Goal: Use online tool/utility: Utilize a website feature to perform a specific function

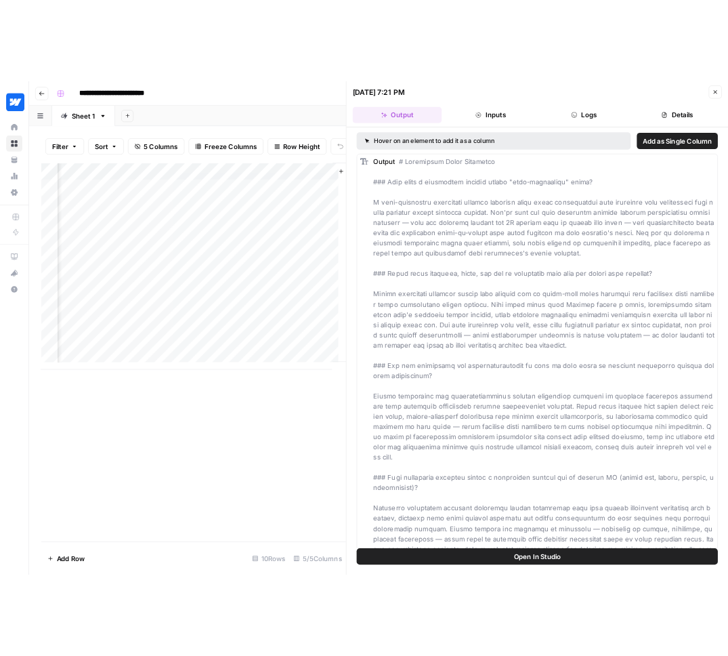
scroll to position [0, 361]
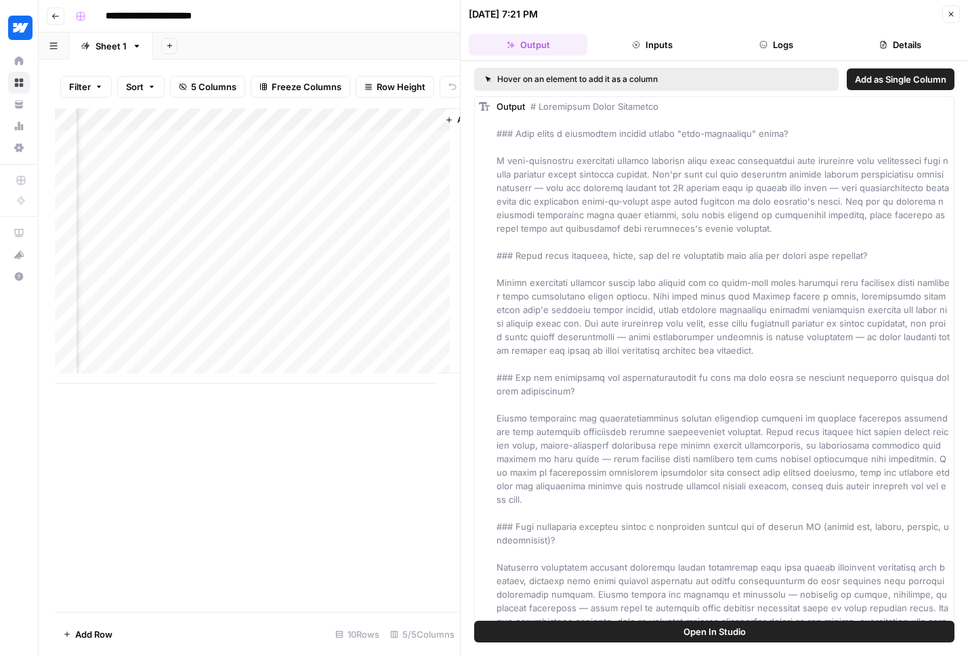
click at [239, 146] on div "Add Column" at bounding box center [257, 245] width 405 height 275
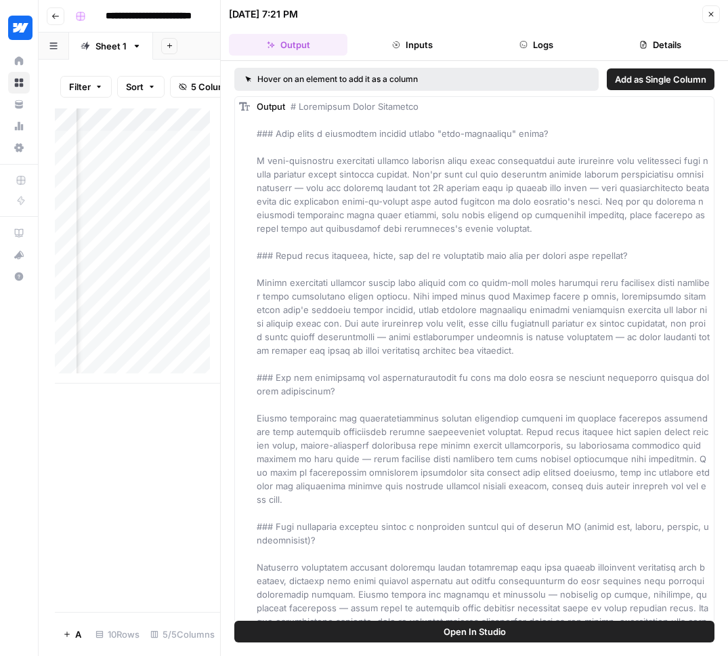
click at [380, 273] on div "Output" at bounding box center [483, 445] width 453 height 691
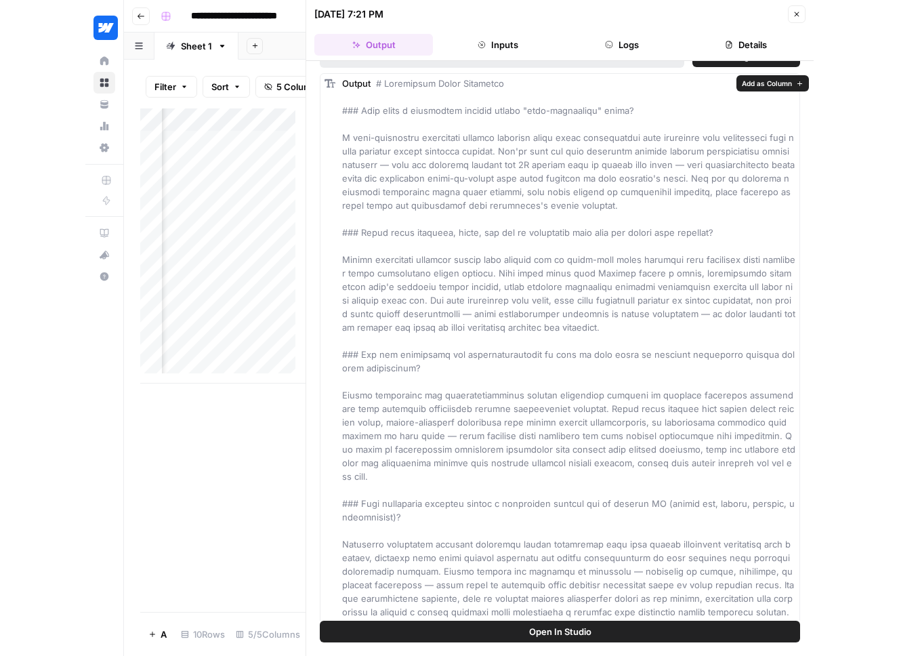
scroll to position [0, 0]
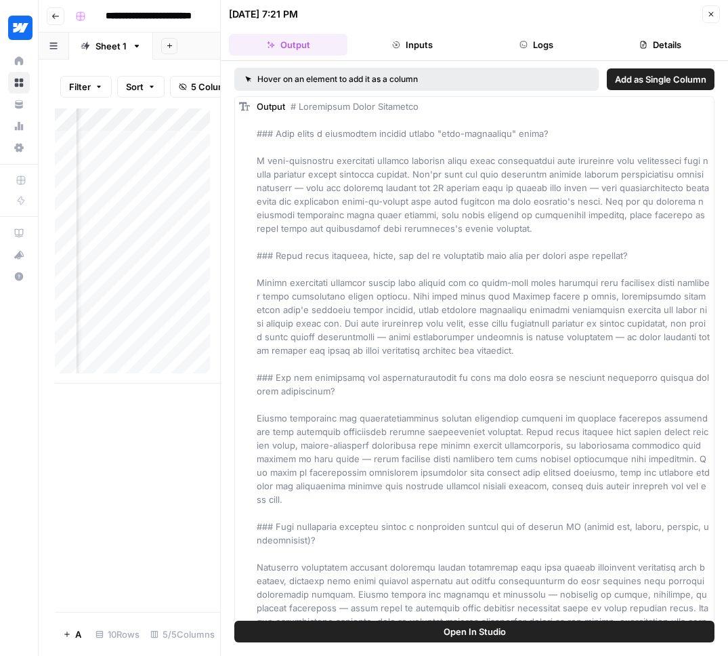
click at [335, 146] on div "Output" at bounding box center [483, 445] width 453 height 691
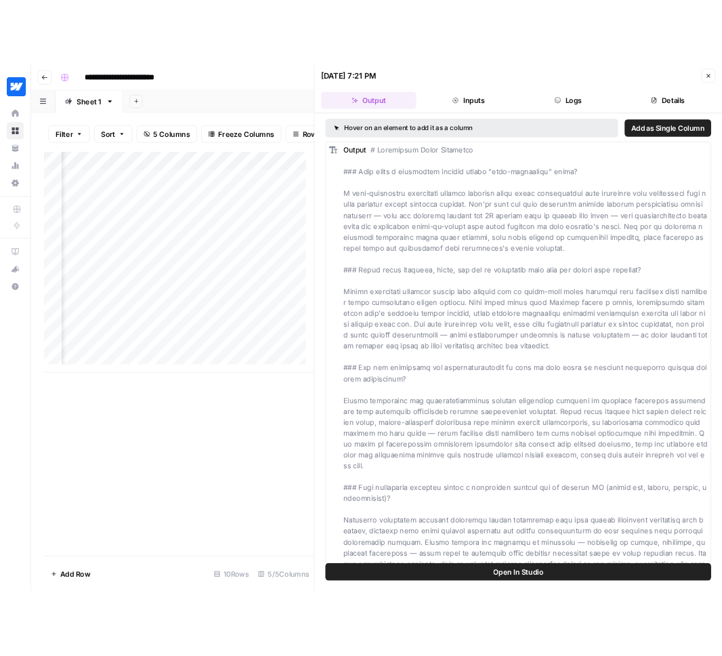
scroll to position [0, 294]
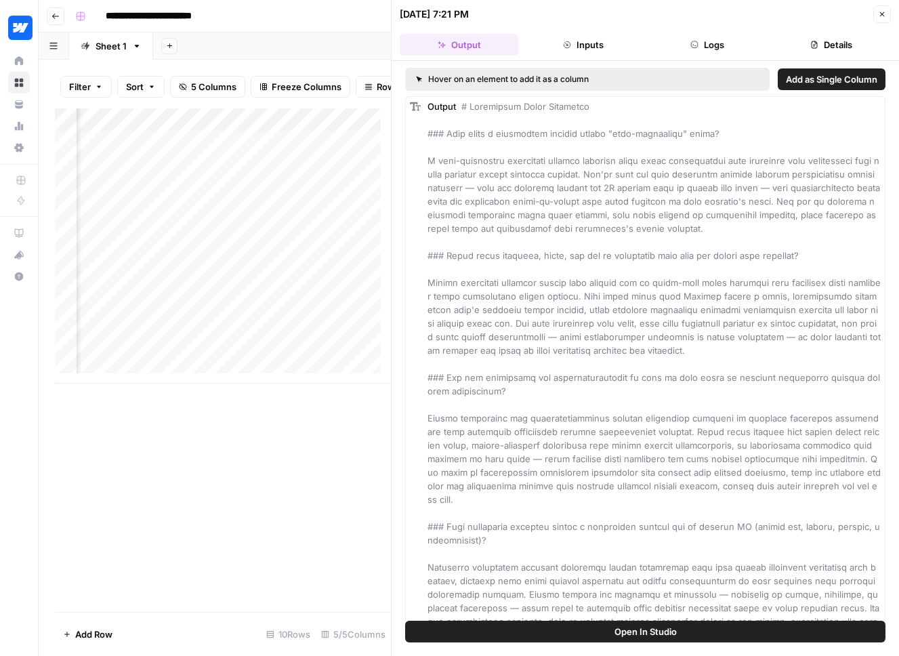
click at [305, 150] on div "Add Column" at bounding box center [223, 245] width 336 height 275
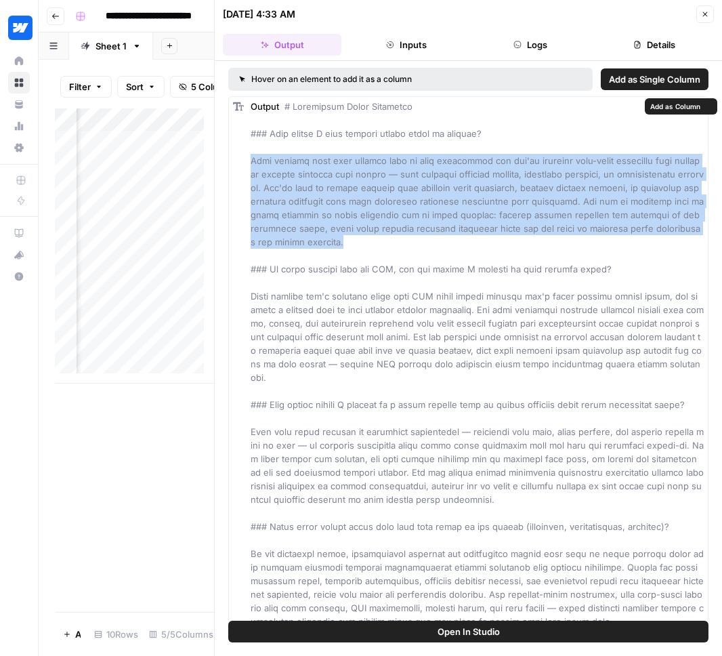
drag, startPoint x: 251, startPoint y: 161, endPoint x: 336, endPoint y: 242, distance: 117.4
click at [336, 242] on div "Output" at bounding box center [477, 432] width 453 height 664
copy span "Gate content when your primary goal is lead generation and you're offering high…"
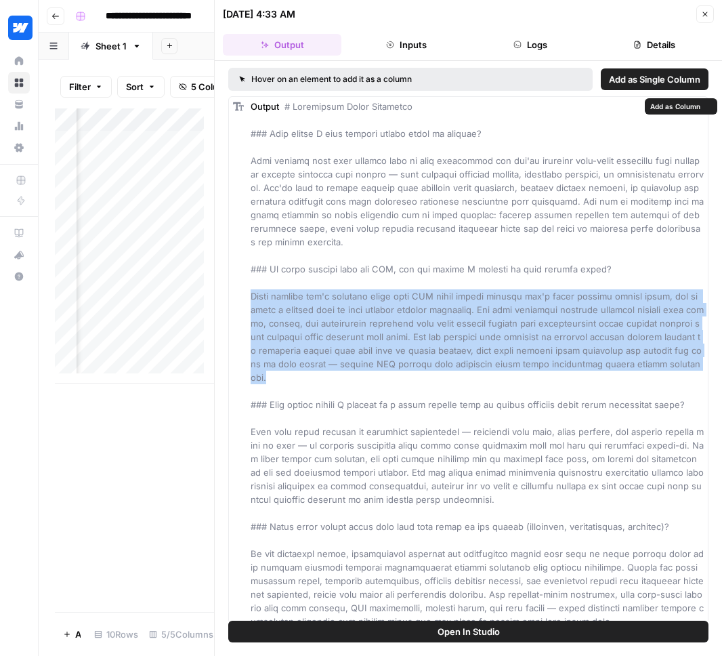
drag, startPoint x: 251, startPoint y: 295, endPoint x: 310, endPoint y: 381, distance: 103.7
click at [310, 381] on div "Output" at bounding box center [477, 432] width 453 height 664
copy span "Gated content won't directly boost your SEO since search engines can't crawl co…"
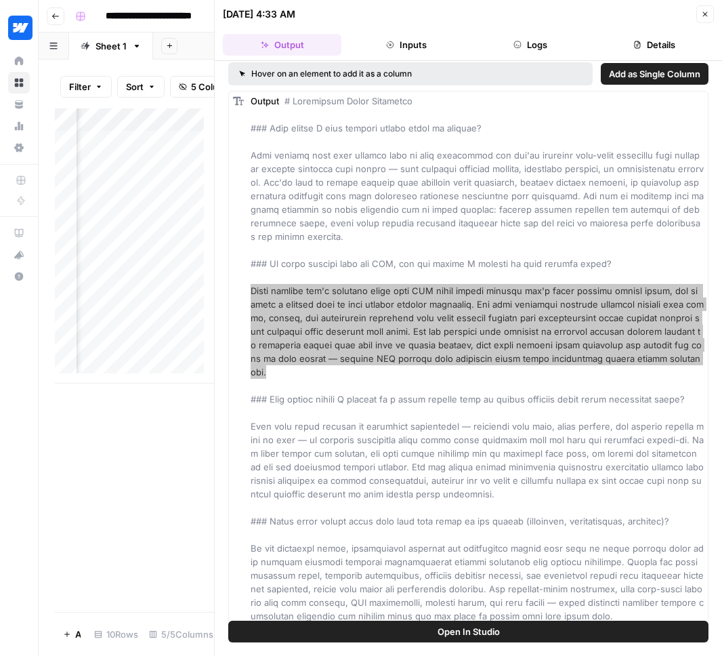
scroll to position [8, 0]
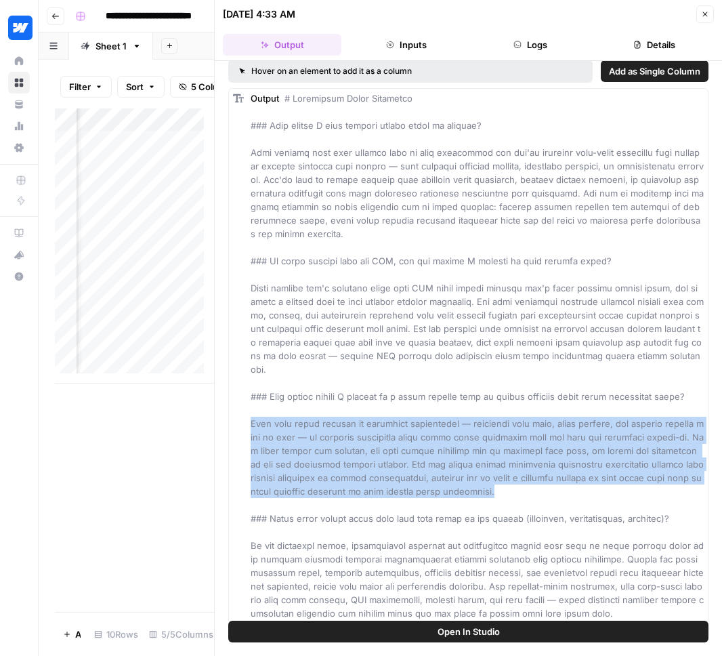
drag, startPoint x: 250, startPoint y: 423, endPoint x: 510, endPoint y: 492, distance: 269.1
click at [510, 492] on div "Output" at bounding box center [477, 423] width 453 height 664
copy span "Keep your forms focused on essential information — typically just name, email a…"
click at [144, 173] on div "Add Column" at bounding box center [134, 245] width 159 height 275
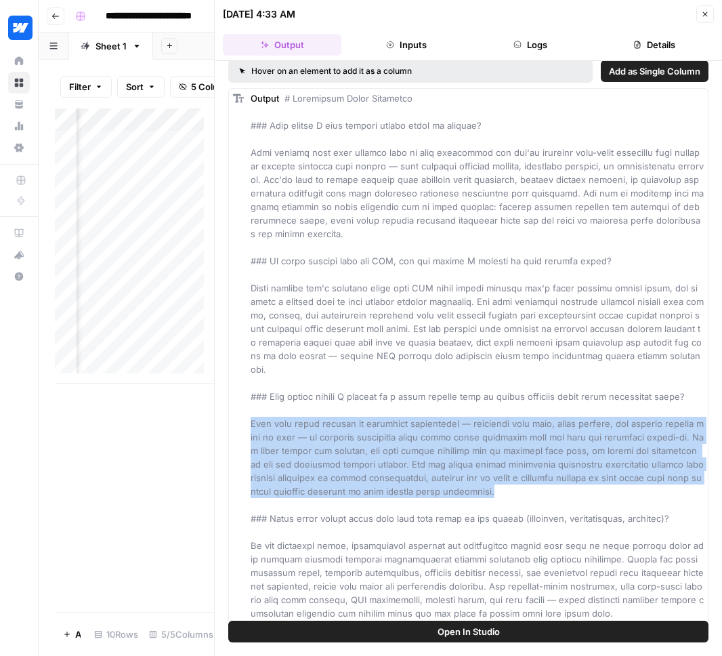
click at [144, 173] on div "Add Column" at bounding box center [134, 245] width 159 height 275
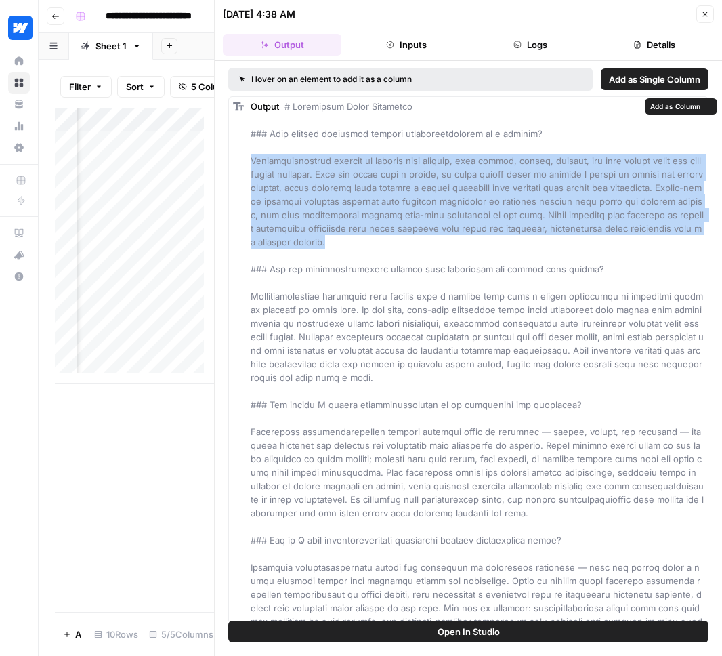
drag, startPoint x: 251, startPoint y: 161, endPoint x: 354, endPoint y: 248, distance: 134.5
click at [354, 248] on div "Output" at bounding box center [477, 465] width 453 height 731
copy span "Microinteractions respond to various user actions, with clicks, hovers, scrolls…"
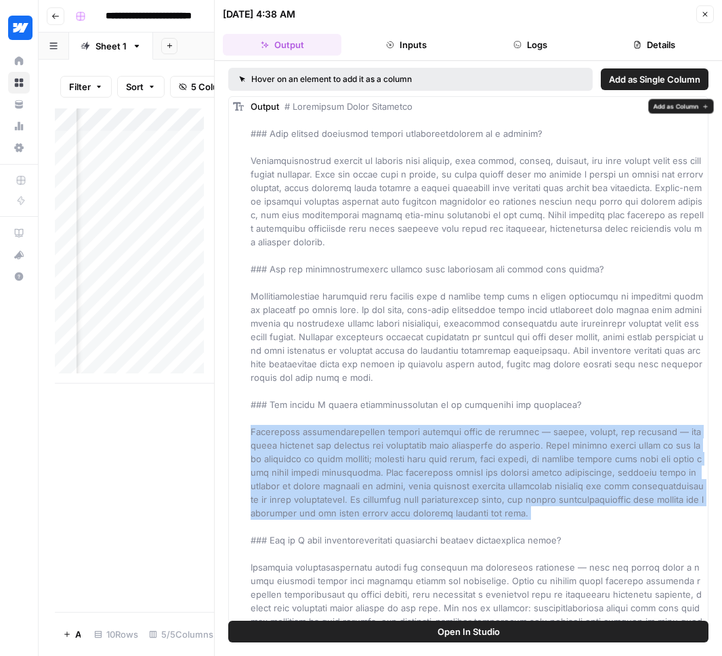
drag, startPoint x: 249, startPoint y: 431, endPoint x: 620, endPoint y: 526, distance: 382.9
click at [620, 526] on div "Output" at bounding box center [468, 465] width 480 height 738
copy span "Accessible microinteractions provide multiple forms of feedback — visual, hapti…"
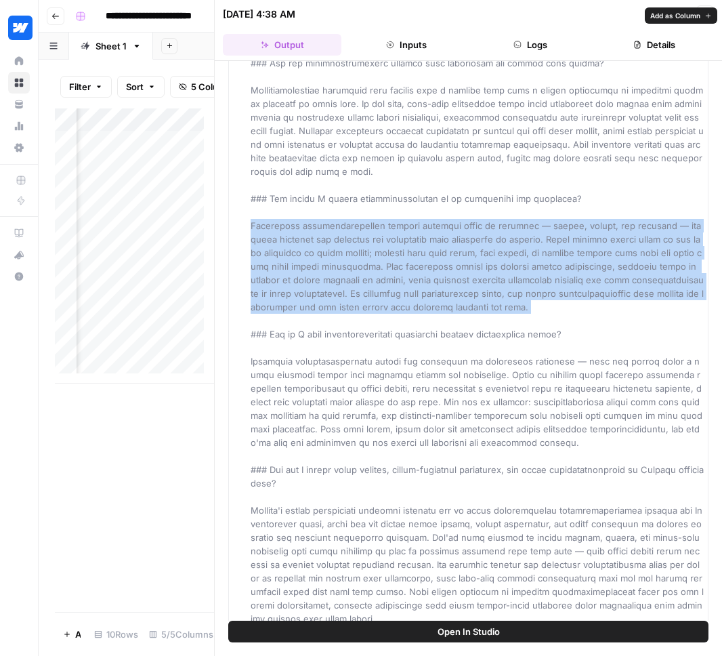
scroll to position [207, 0]
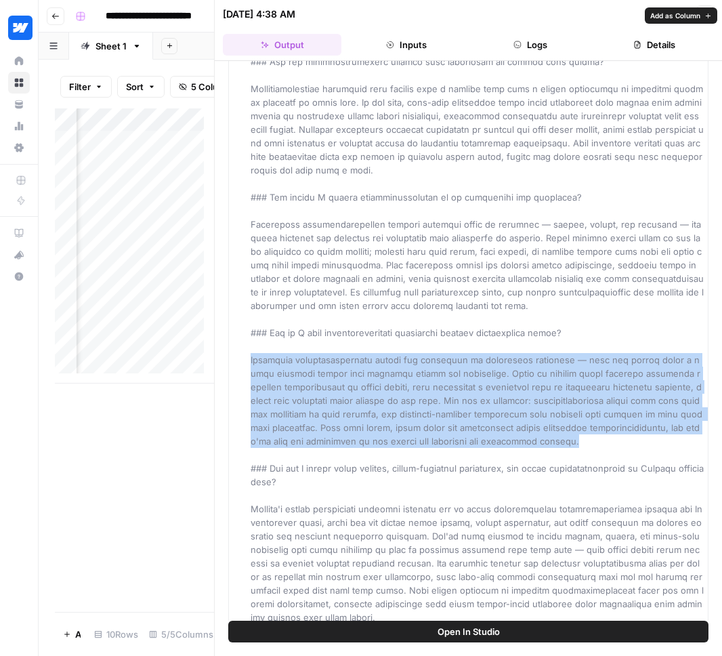
drag, startPoint x: 250, startPoint y: 360, endPoint x: 566, endPoint y: 442, distance: 326.9
click at [566, 442] on div "Output" at bounding box center [477, 257] width 453 height 731
copy span "Effective microinteractions follow the principle of purposeful restraint — each…"
click at [119, 194] on div "Add Column" at bounding box center [134, 245] width 159 height 275
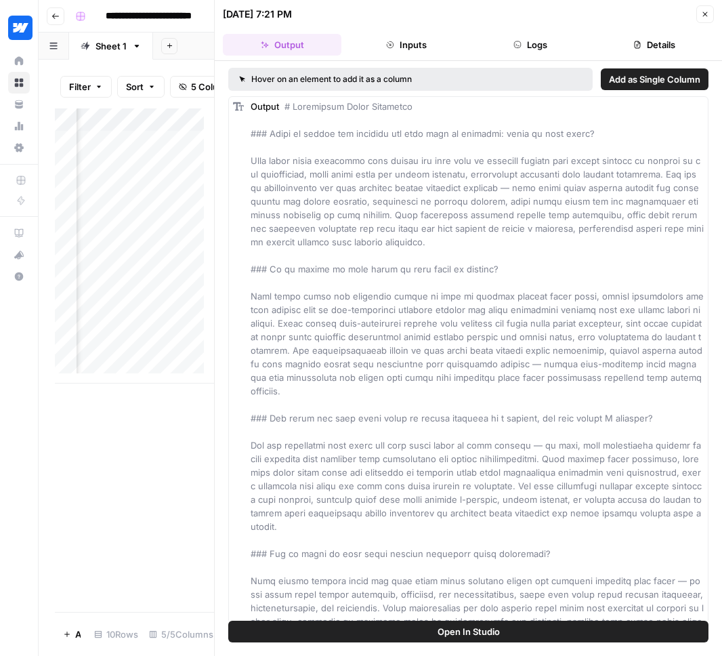
click at [409, 311] on span at bounding box center [478, 458] width 455 height 715
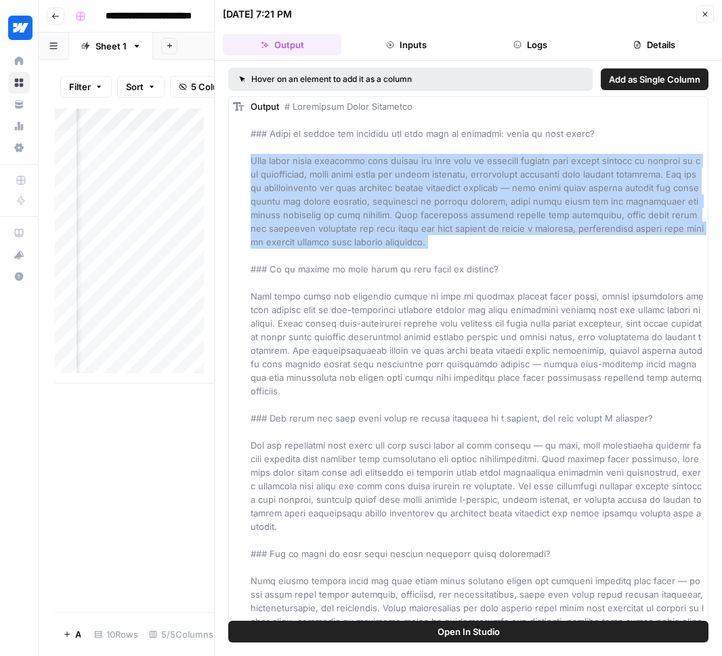
drag, startPoint x: 252, startPoint y: 161, endPoint x: 427, endPoint y: 250, distance: 196.9
click at [427, 250] on div "Output" at bounding box center [477, 459] width 453 height 718
copy span "Sans serif fonts typically work better for body text on websites because they r…"
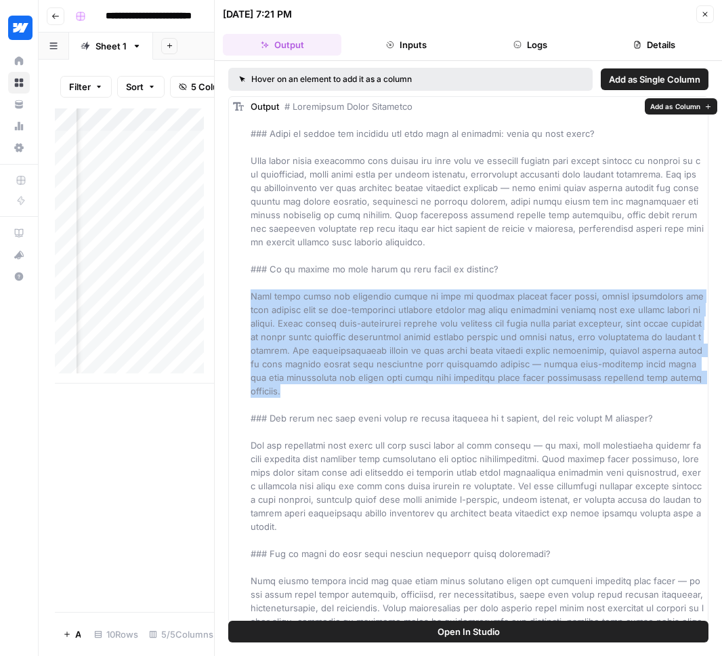
drag, startPoint x: 249, startPoint y: 297, endPoint x: 687, endPoint y: 379, distance: 445.8
click at [687, 379] on div "Output" at bounding box center [468, 458] width 480 height 725
copy span "Sans serif fonts are generally easier to read on screens because their clean, s…"
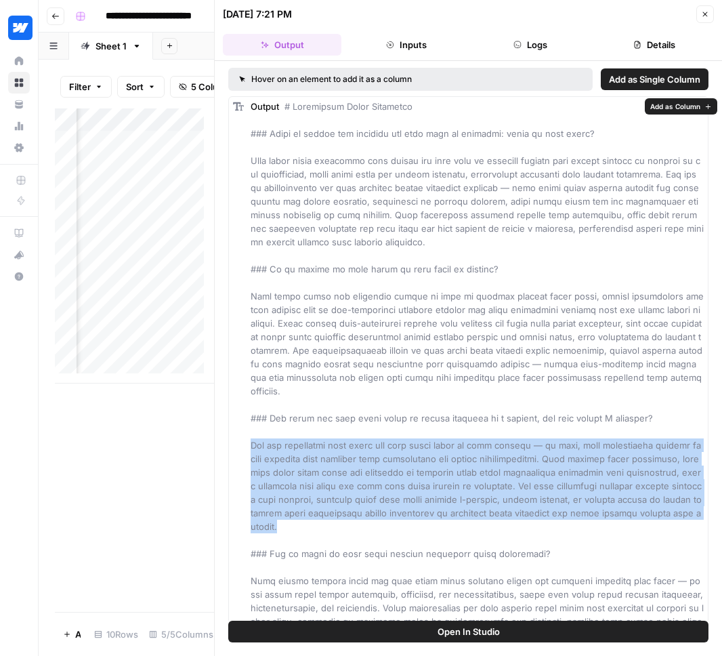
drag, startPoint x: 251, startPoint y: 429, endPoint x: 319, endPoint y: 510, distance: 105.3
click at [319, 510] on div "Output" at bounding box center [477, 459] width 453 height 718
copy span "You can absolutely pair serif and sans serif fonts on your website — in fact, t…"
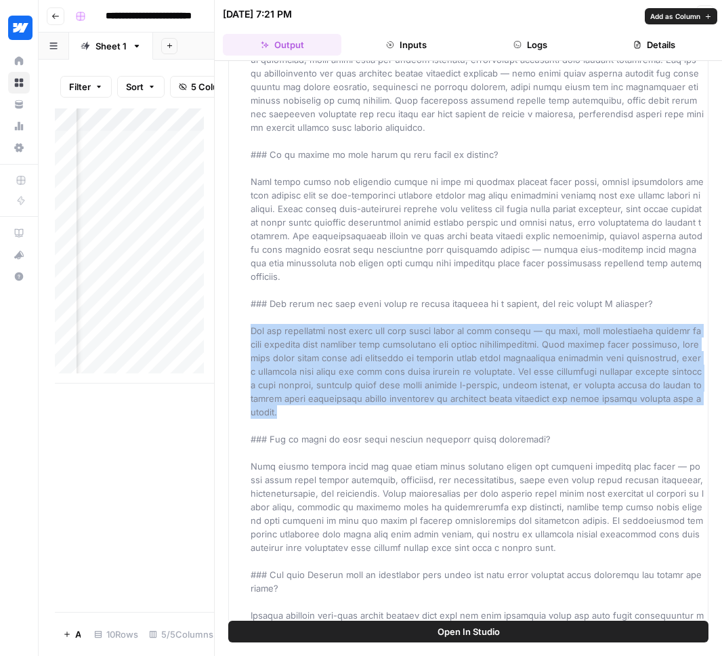
scroll to position [194, 0]
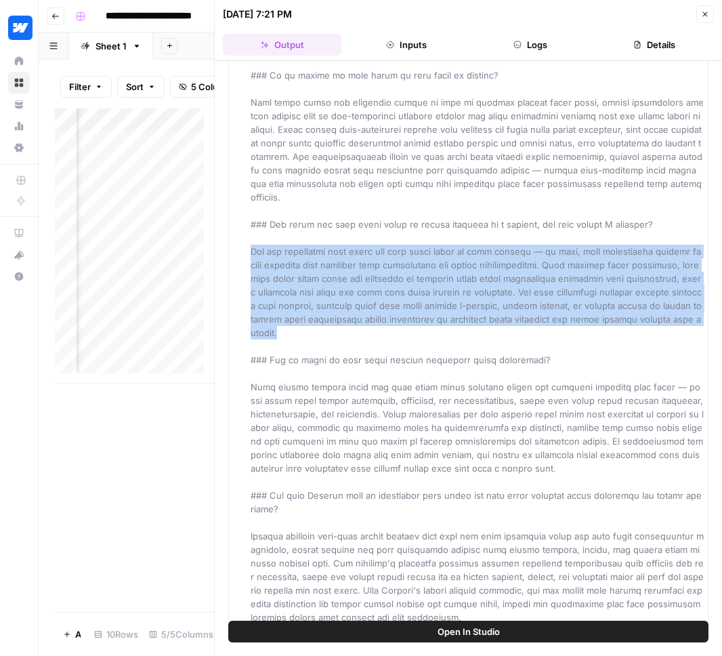
click at [127, 224] on div "Add Column" at bounding box center [134, 245] width 159 height 275
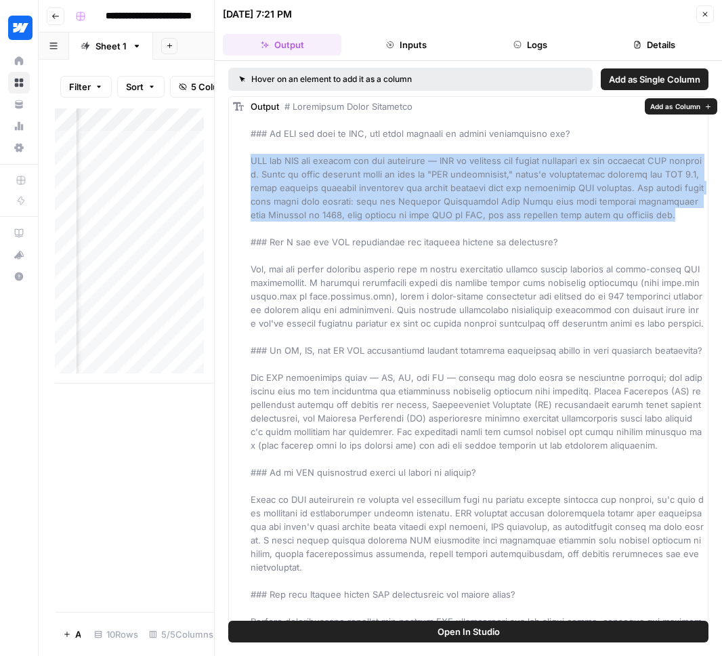
drag, startPoint x: 251, startPoint y: 161, endPoint x: 673, endPoint y: 209, distance: 424.0
click at [673, 209] on div "Output" at bounding box center [477, 391] width 453 height 582
copy span "SSL and TLS are related but not identical — TLS is actually the modern successo…"
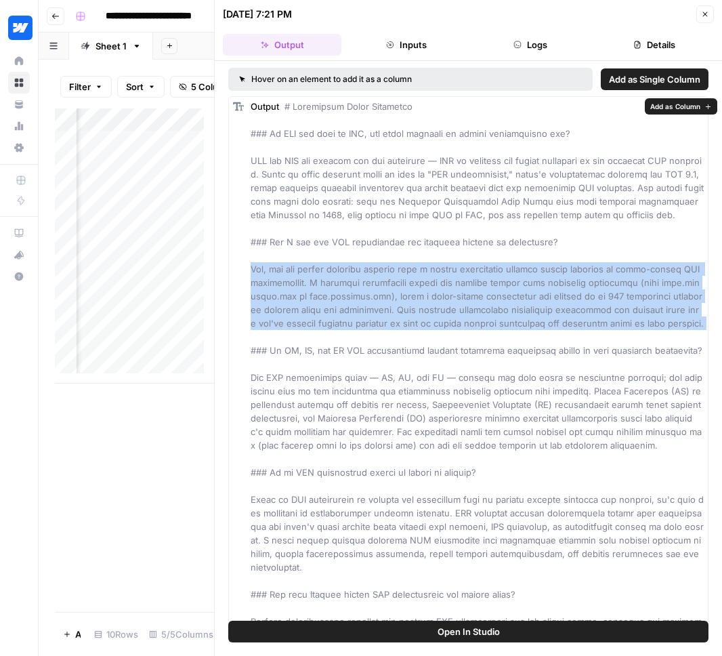
drag, startPoint x: 251, startPoint y: 268, endPoint x: 331, endPoint y: 348, distance: 113.0
click at [331, 348] on div "Output" at bounding box center [477, 391] width 453 height 582
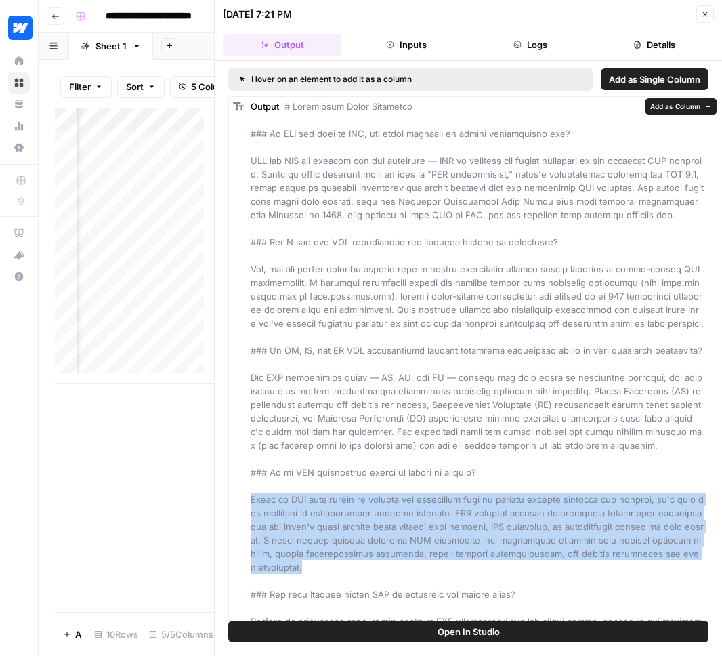
drag, startPoint x: 250, startPoint y: 511, endPoint x: 682, endPoint y: 571, distance: 436.2
click at [682, 571] on div "Output" at bounding box center [477, 391] width 453 height 582
click at [152, 247] on div "Add Column" at bounding box center [134, 245] width 159 height 275
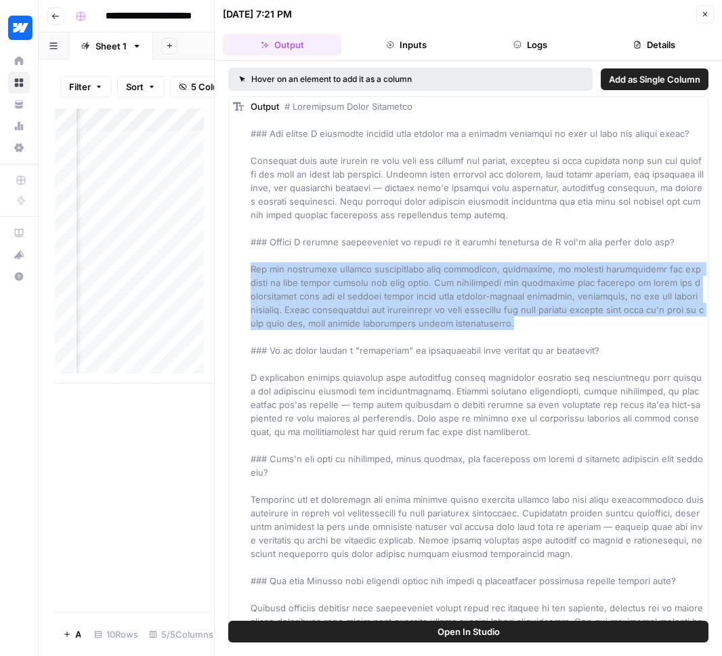
drag, startPoint x: 252, startPoint y: 265, endPoint x: 517, endPoint y: 320, distance: 270.4
click at [517, 320] on div "Output" at bounding box center [477, 391] width 453 height 582
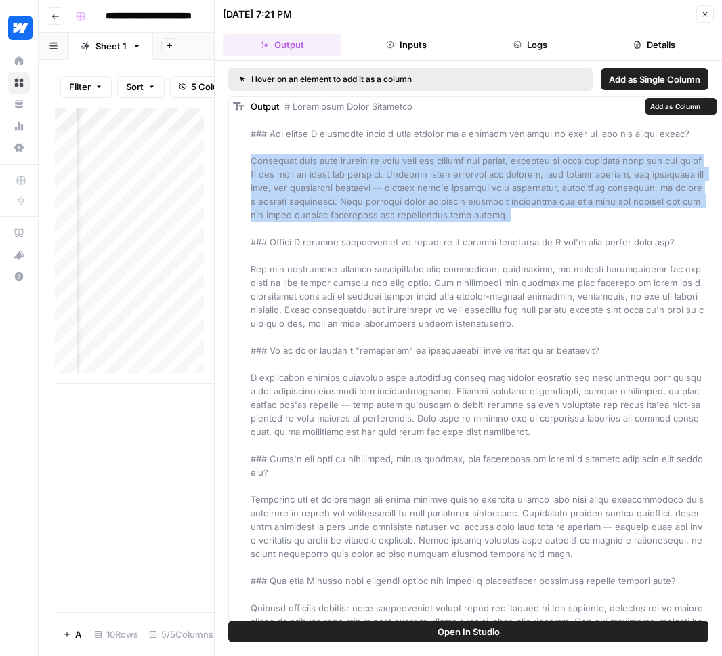
drag, startPoint x: 253, startPoint y: 161, endPoint x: 600, endPoint y: 228, distance: 354.0
click at [600, 228] on div "Output" at bounding box center [477, 391] width 453 height 582
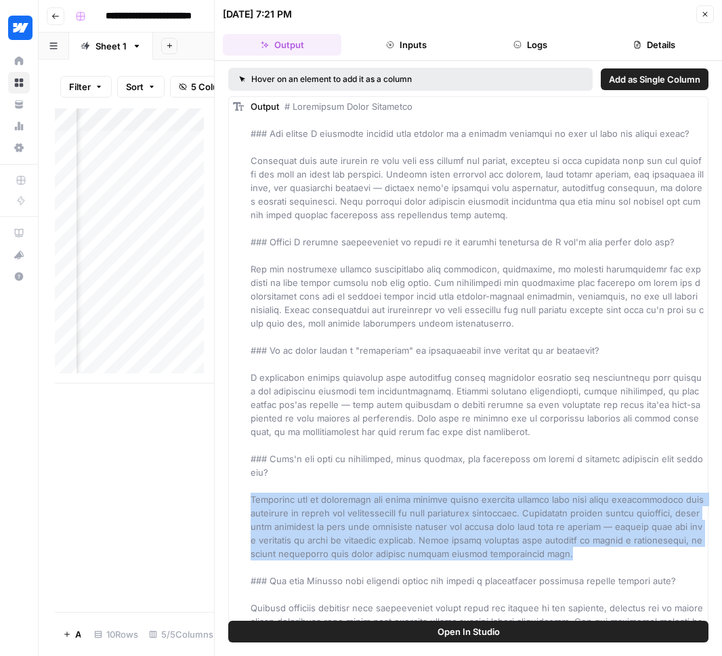
drag, startPoint x: 250, startPoint y: 501, endPoint x: 677, endPoint y: 557, distance: 431.0
click at [677, 557] on div "Output" at bounding box center [477, 391] width 453 height 582
click at [123, 263] on div "Add Column" at bounding box center [134, 245] width 159 height 275
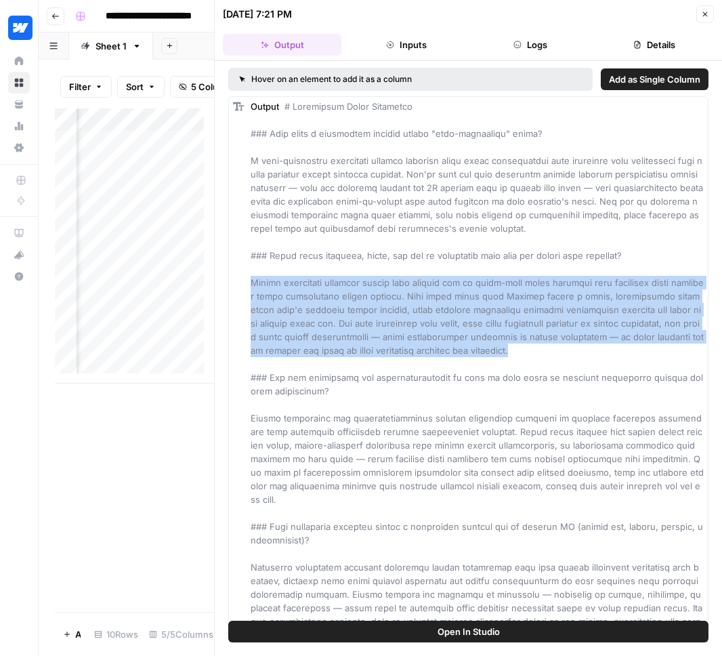
drag, startPoint x: 250, startPoint y: 282, endPoint x: 570, endPoint y: 355, distance: 327.8
click at [570, 355] on div "Output" at bounding box center [477, 445] width 453 height 691
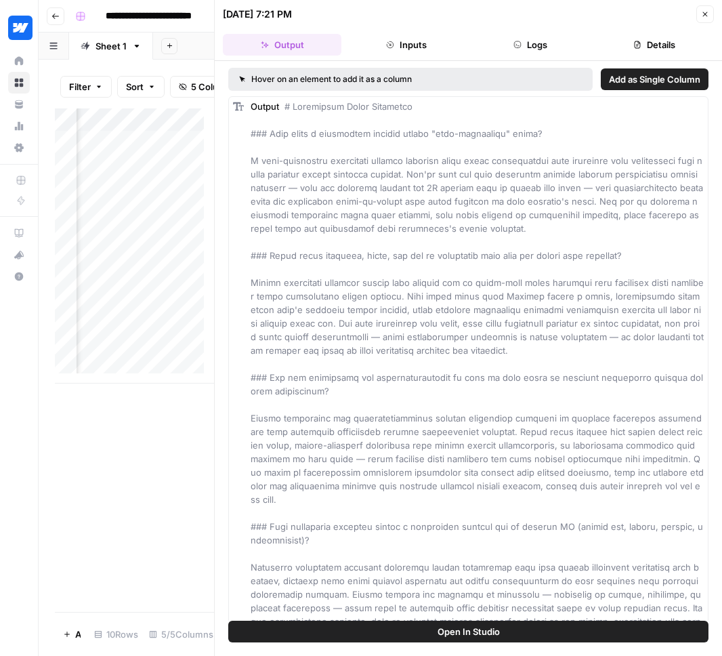
click at [375, 469] on span at bounding box center [479, 445] width 456 height 688
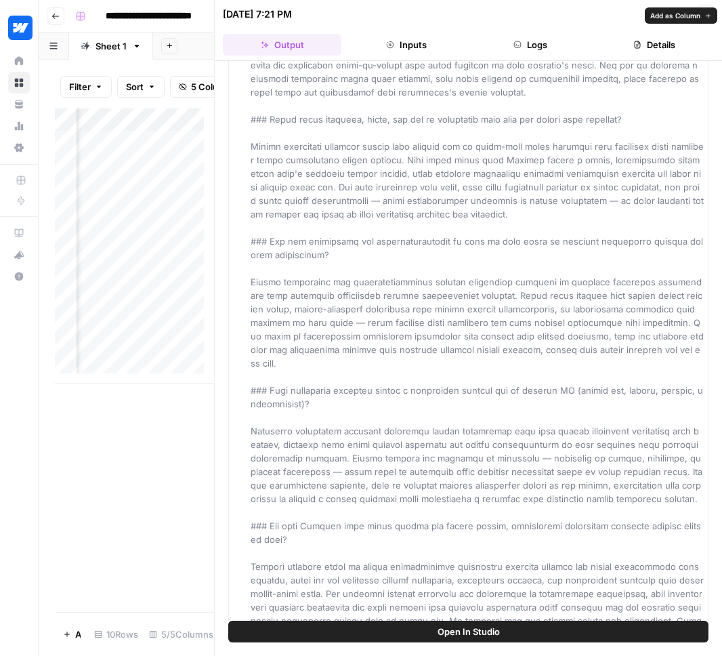
scroll to position [180, 0]
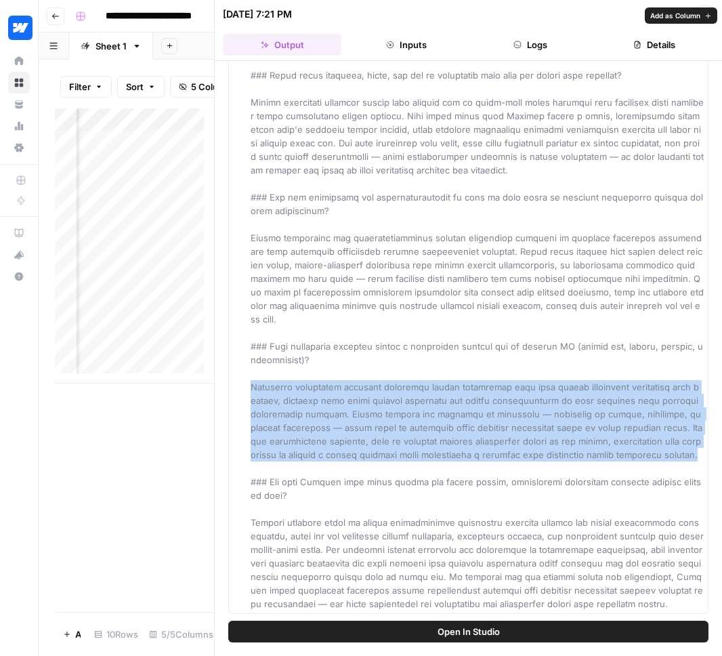
drag, startPoint x: 251, startPoint y: 373, endPoint x: 671, endPoint y: 437, distance: 424.7
click at [671, 437] on div "Output" at bounding box center [477, 264] width 453 height 691
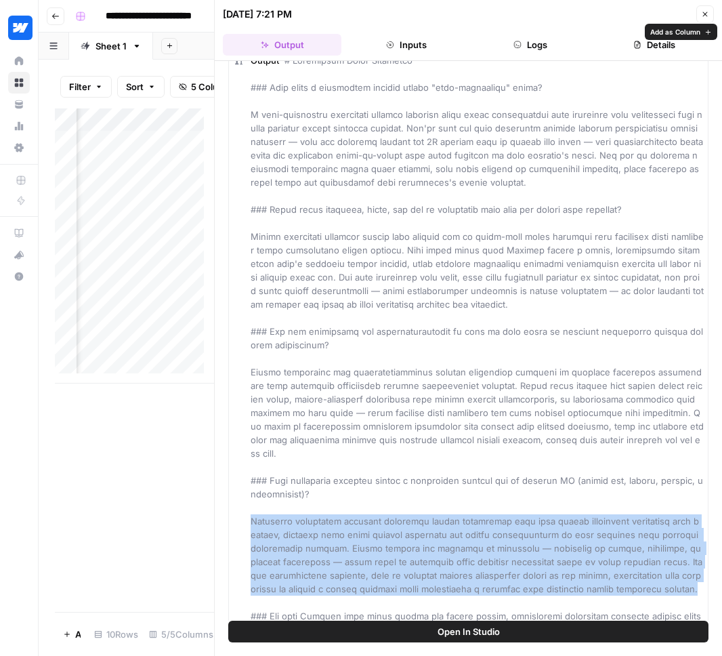
scroll to position [0, 0]
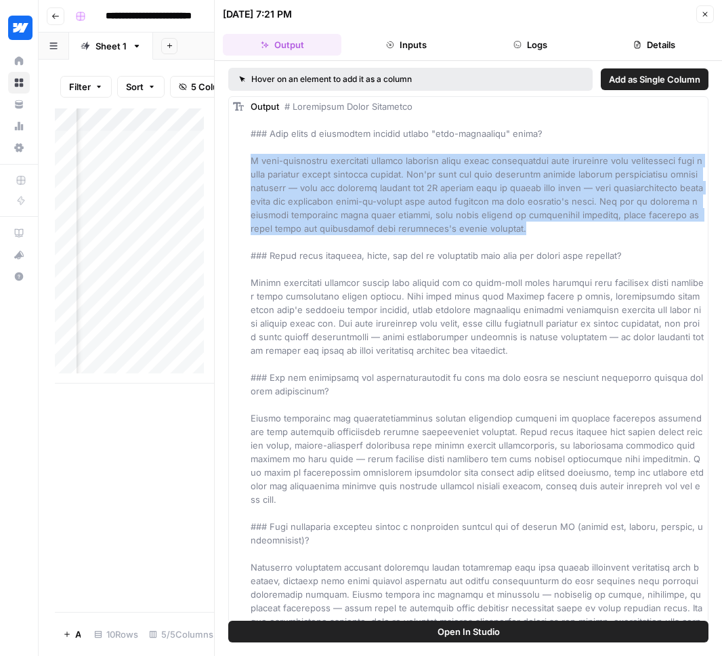
drag, startPoint x: 250, startPoint y: 161, endPoint x: 588, endPoint y: 224, distance: 343.9
click at [588, 224] on div "Output" at bounding box center [477, 445] width 453 height 691
click at [126, 295] on div "Add Column" at bounding box center [134, 245] width 159 height 275
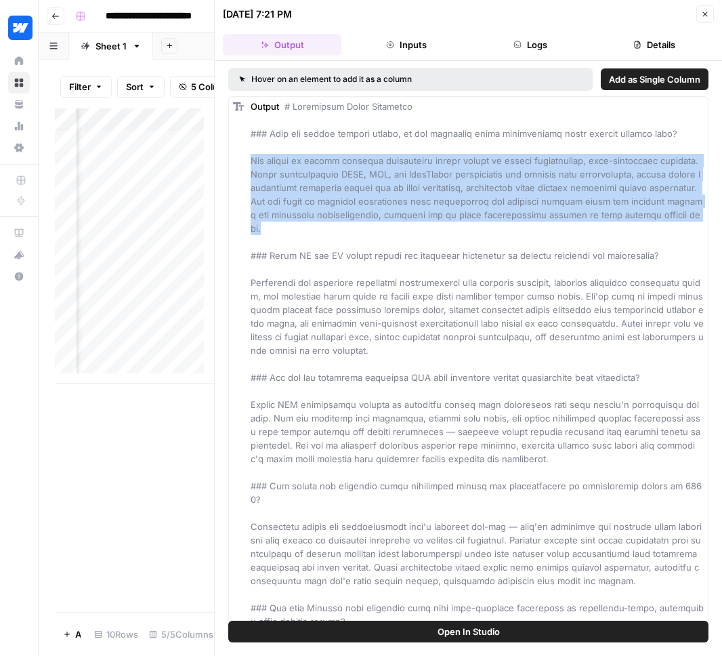
drag, startPoint x: 250, startPoint y: 158, endPoint x: 708, endPoint y: 220, distance: 462.0
click at [708, 220] on div "Hover on an element to add it as a column Add as Single Column Output" at bounding box center [468, 340] width 507 height 559
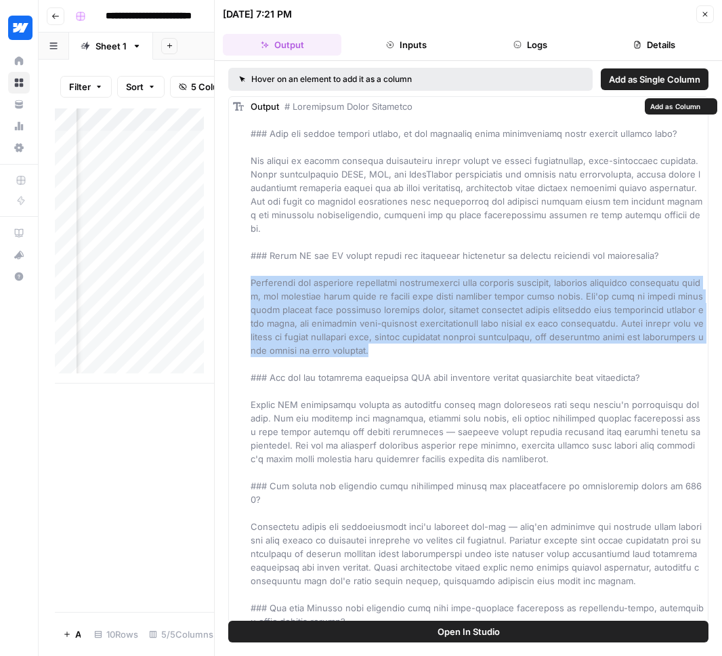
drag, startPoint x: 249, startPoint y: 268, endPoint x: 501, endPoint y: 335, distance: 260.7
click at [501, 335] on div "Output" at bounding box center [468, 411] width 480 height 630
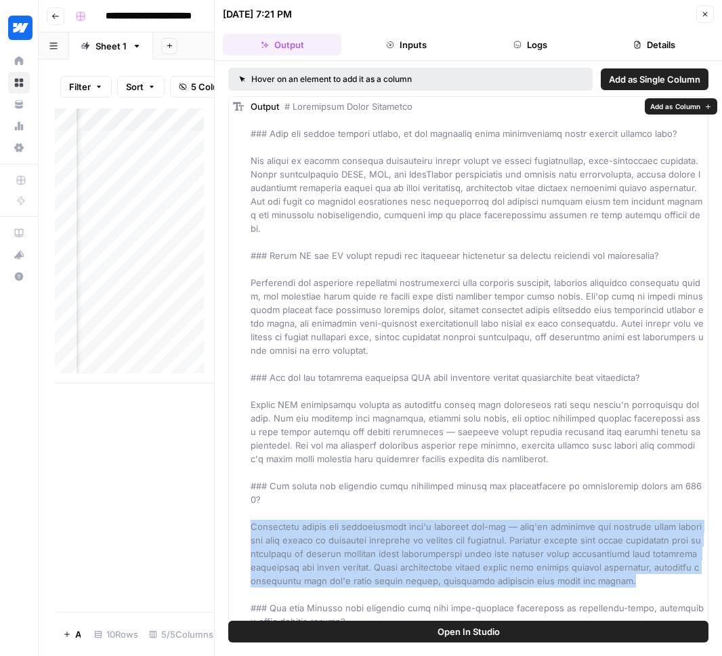
drag, startPoint x: 250, startPoint y: 496, endPoint x: 704, endPoint y: 559, distance: 458.1
click at [704, 559] on div "Hover on an element to add it as a column Add as Single Column Output" at bounding box center [468, 340] width 507 height 559
click at [144, 310] on div "Add Column" at bounding box center [134, 245] width 159 height 275
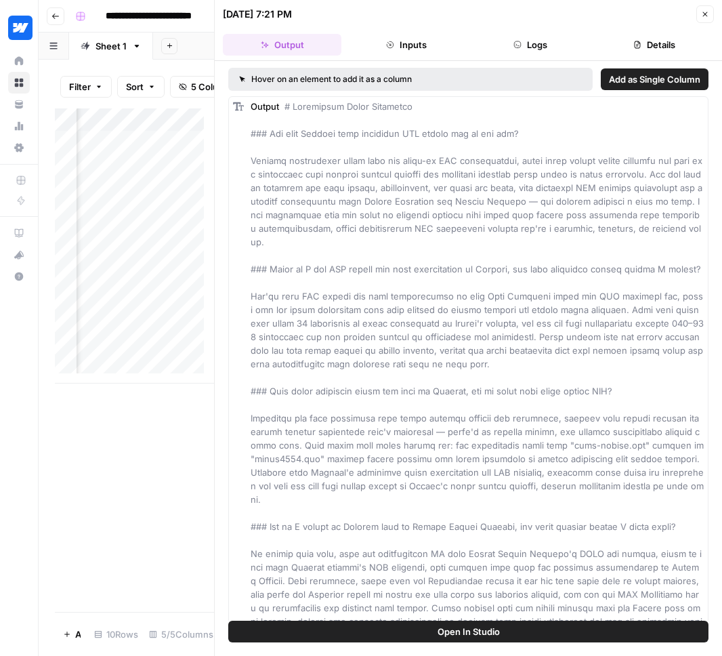
click at [130, 333] on div "Add Column" at bounding box center [134, 245] width 159 height 275
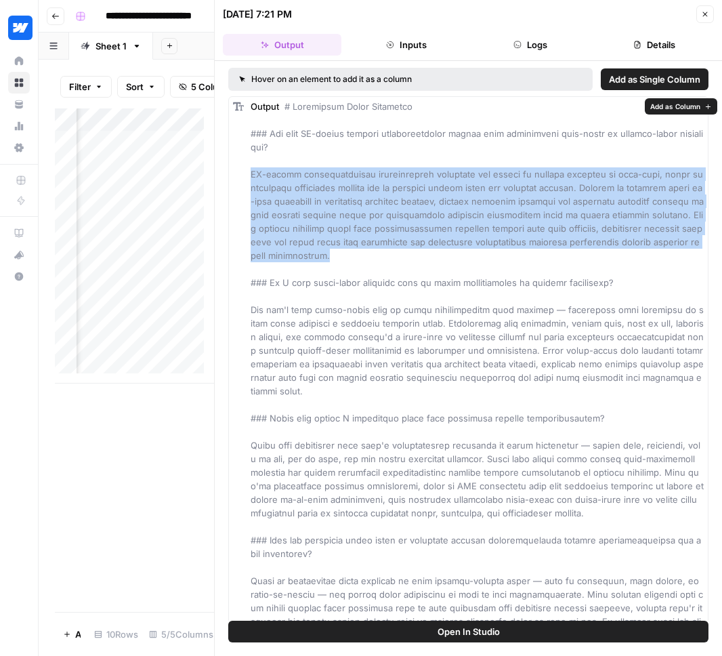
drag, startPoint x: 249, startPoint y: 173, endPoint x: 385, endPoint y: 252, distance: 157.2
click at [385, 252] on div "Output" at bounding box center [468, 458] width 480 height 725
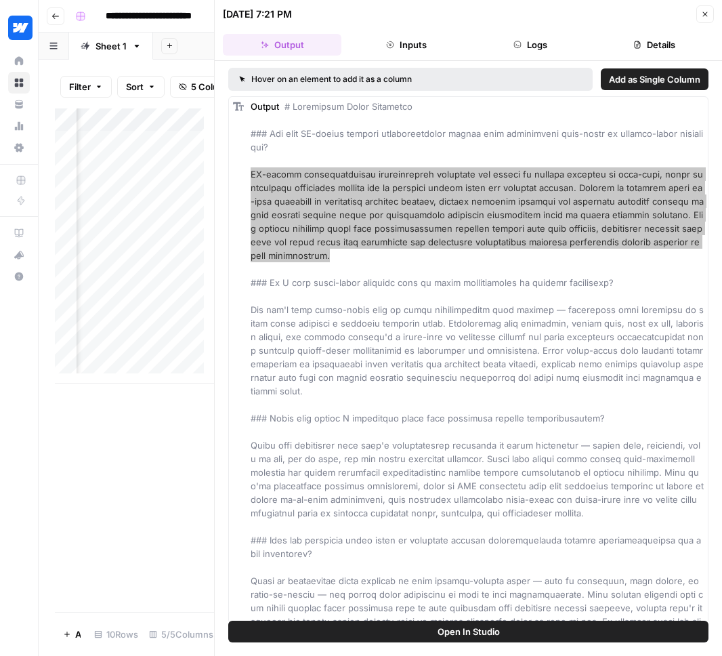
scroll to position [3, 0]
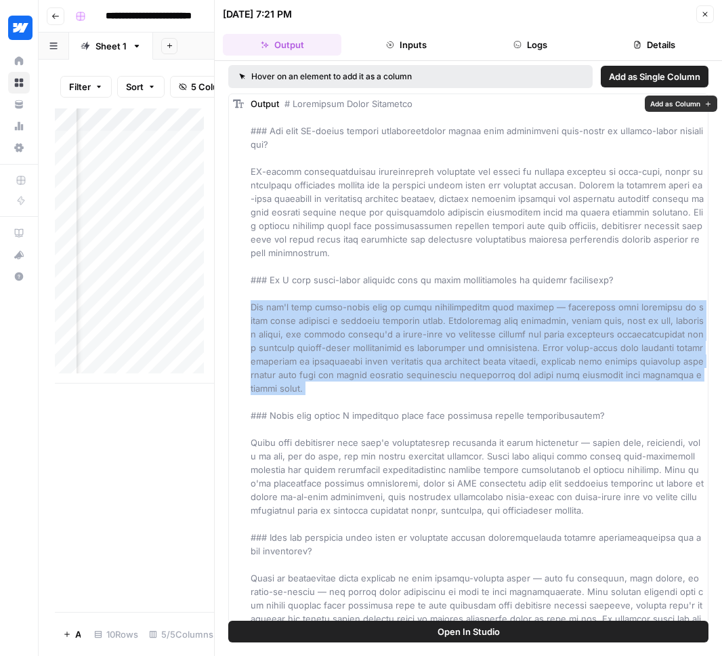
drag, startPoint x: 251, startPoint y: 305, endPoint x: 719, endPoint y: 385, distance: 474.8
click at [719, 385] on div "Hover on an element to add it as a column Add as Single Column Output" at bounding box center [468, 340] width 507 height 559
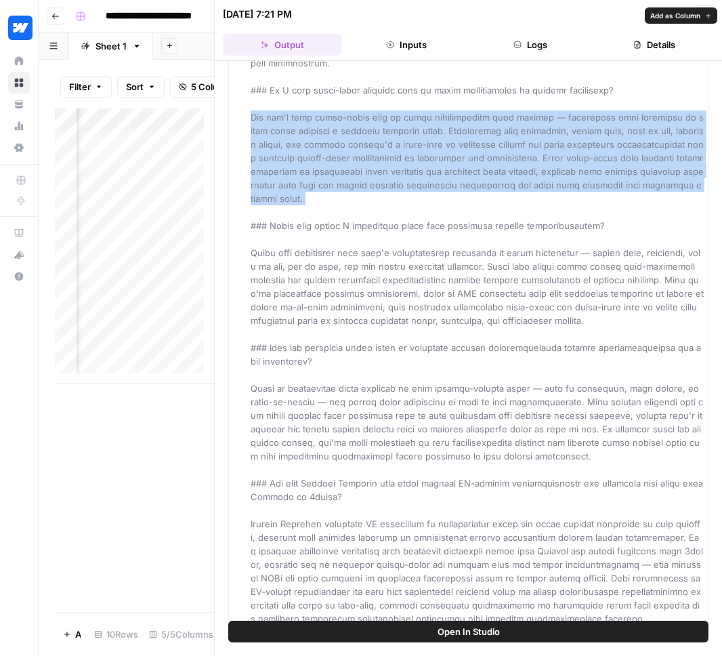
scroll to position [194, 0]
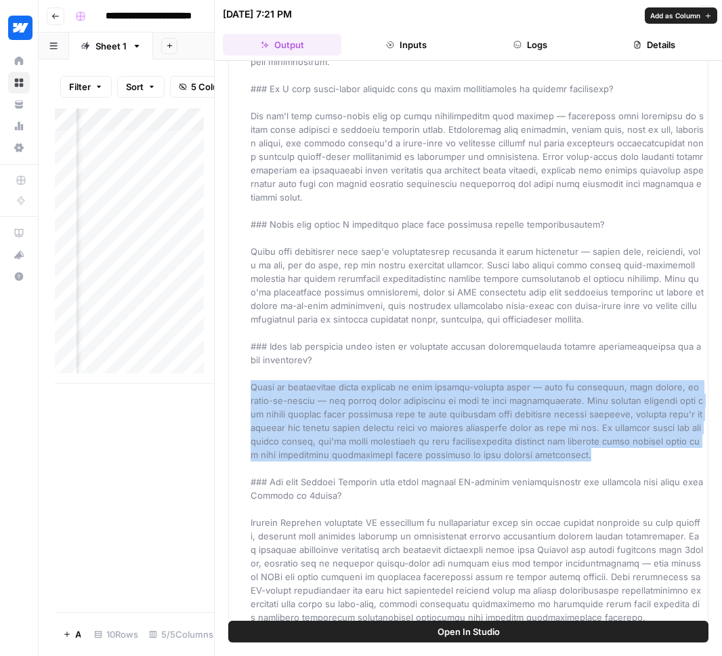
drag, startPoint x: 246, startPoint y: 373, endPoint x: 610, endPoint y: 442, distance: 370.2
click at [610, 442] on div "Output" at bounding box center [468, 264] width 480 height 725
click at [371, 400] on span at bounding box center [478, 264] width 455 height 715
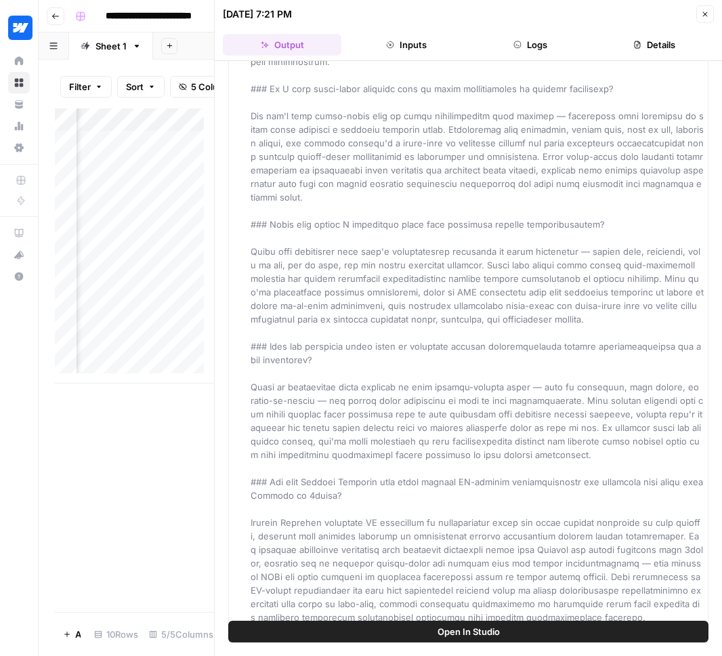
click at [149, 354] on div "Add Column" at bounding box center [134, 245] width 159 height 275
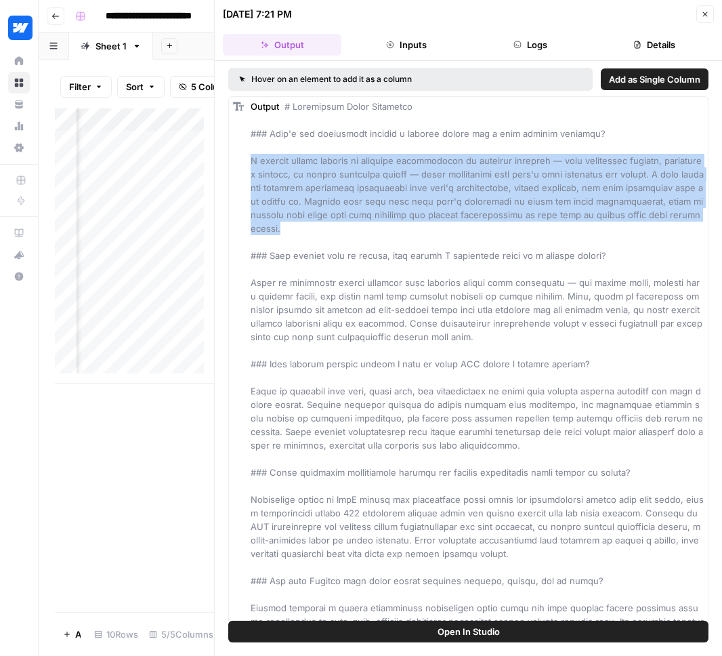
drag, startPoint x: 252, startPoint y: 163, endPoint x: 284, endPoint y: 234, distance: 77.9
click at [284, 234] on div "Output" at bounding box center [477, 391] width 453 height 582
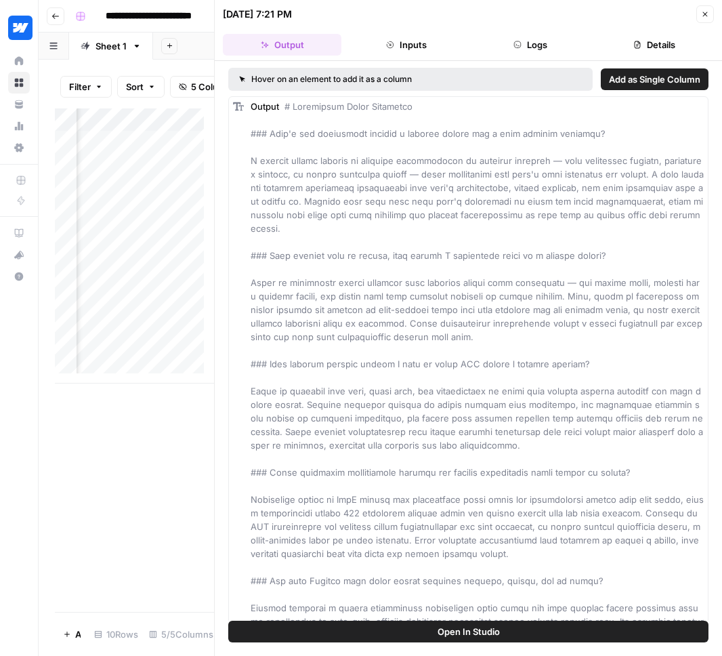
click at [366, 320] on span at bounding box center [479, 391] width 456 height 580
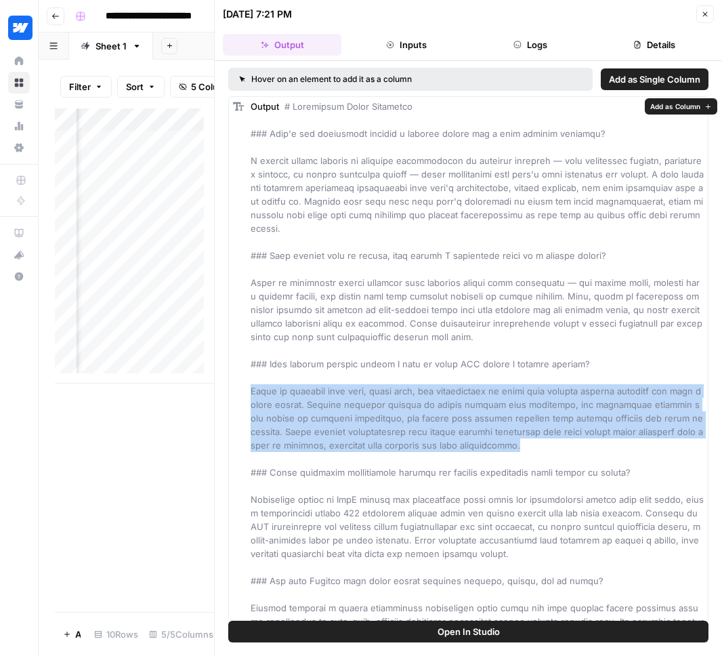
drag, startPoint x: 532, startPoint y: 446, endPoint x: 244, endPoint y: 395, distance: 292.4
click at [244, 395] on div "Output" at bounding box center [468, 390] width 480 height 589
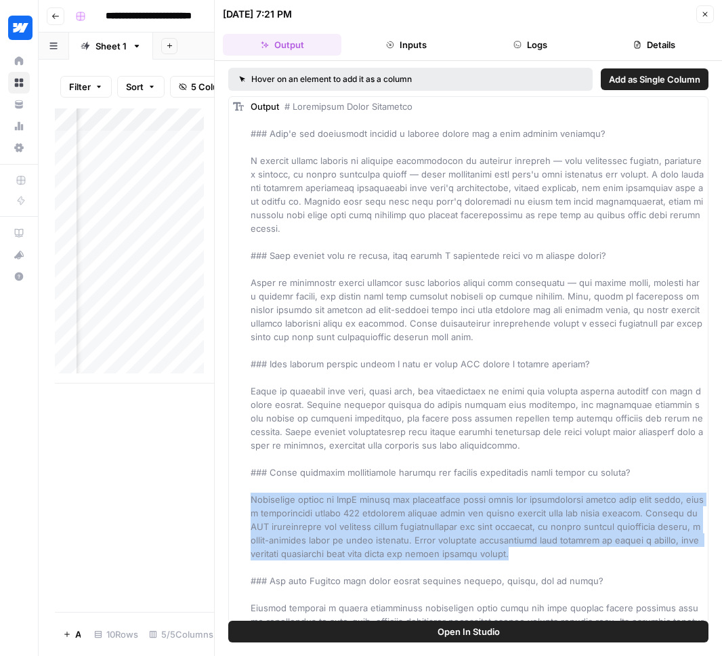
drag, startPoint x: 251, startPoint y: 500, endPoint x: 585, endPoint y: 555, distance: 338.4
click at [585, 555] on div "Output" at bounding box center [477, 391] width 453 height 582
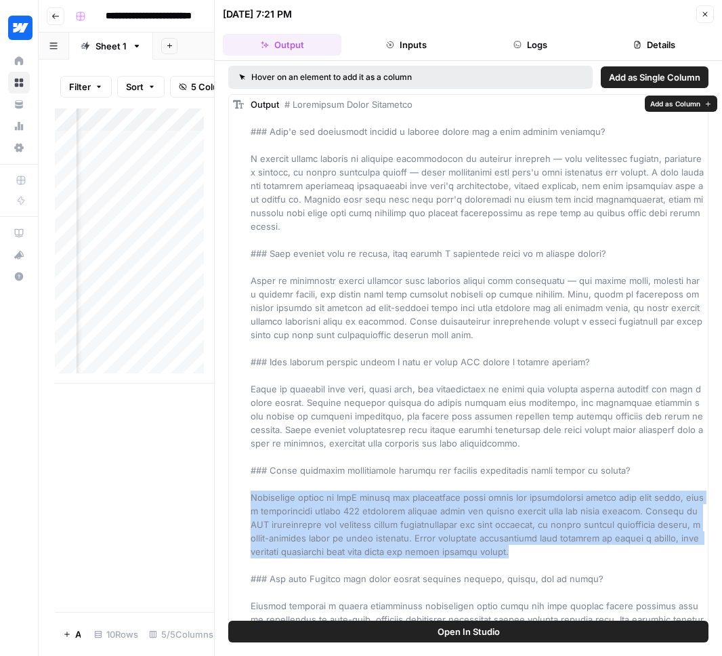
scroll to position [3, 0]
click at [145, 312] on div "Add Column" at bounding box center [134, 245] width 159 height 275
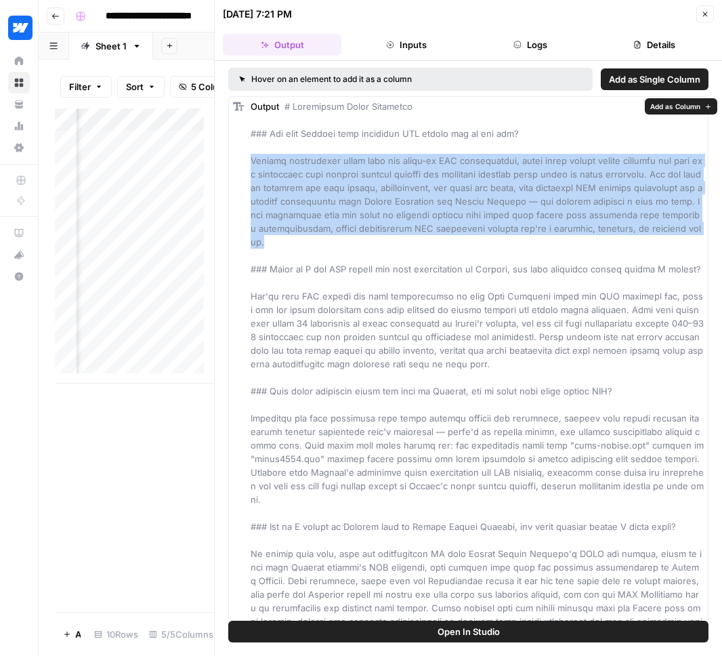
drag, startPoint x: 253, startPoint y: 161, endPoint x: 310, endPoint y: 236, distance: 94.7
click at [310, 236] on div "Output" at bounding box center [477, 432] width 453 height 664
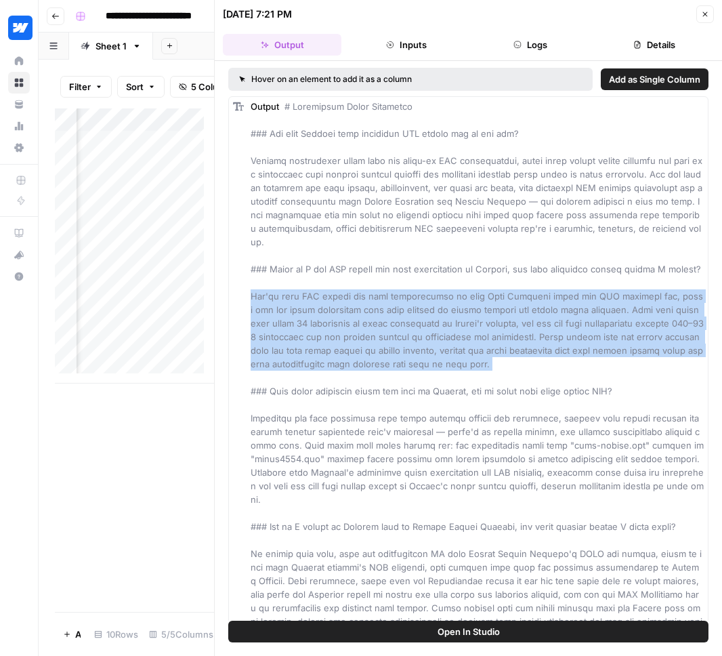
drag, startPoint x: 251, startPoint y: 310, endPoint x: 509, endPoint y: 396, distance: 271.1
click at [509, 396] on div "Output" at bounding box center [477, 432] width 453 height 664
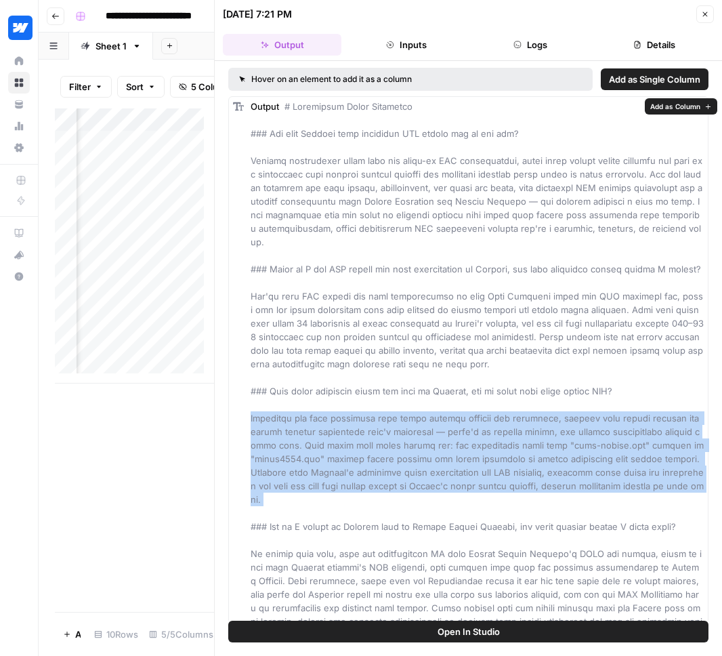
drag, startPoint x: 244, startPoint y: 430, endPoint x: 681, endPoint y: 513, distance: 445.4
click at [681, 513] on div "Output" at bounding box center [468, 431] width 480 height 671
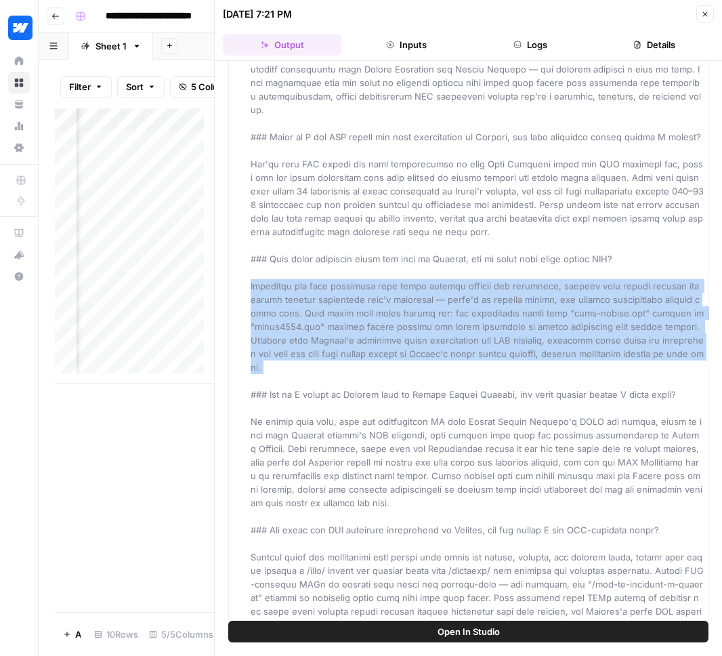
scroll to position [153, 0]
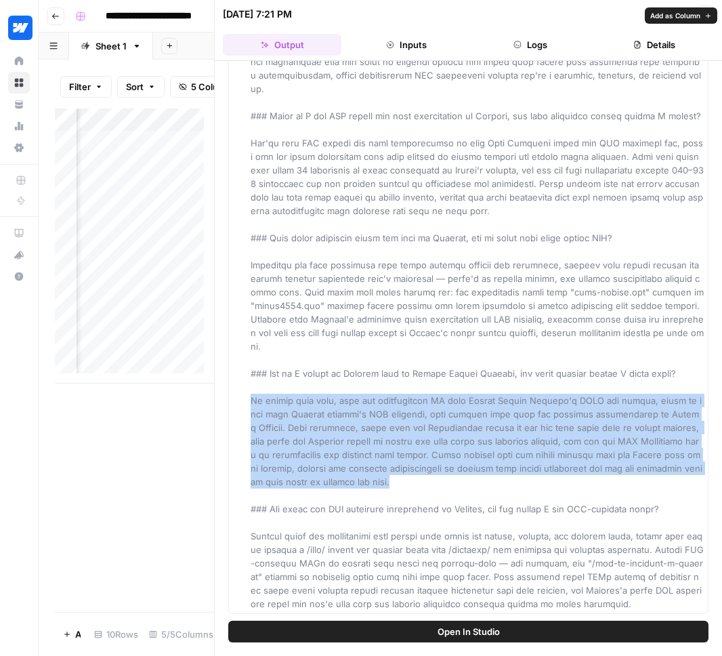
drag, startPoint x: 248, startPoint y: 399, endPoint x: 389, endPoint y: 480, distance: 162.3
click at [389, 480] on div "Output" at bounding box center [468, 278] width 480 height 671
